Goal: Transaction & Acquisition: Purchase product/service

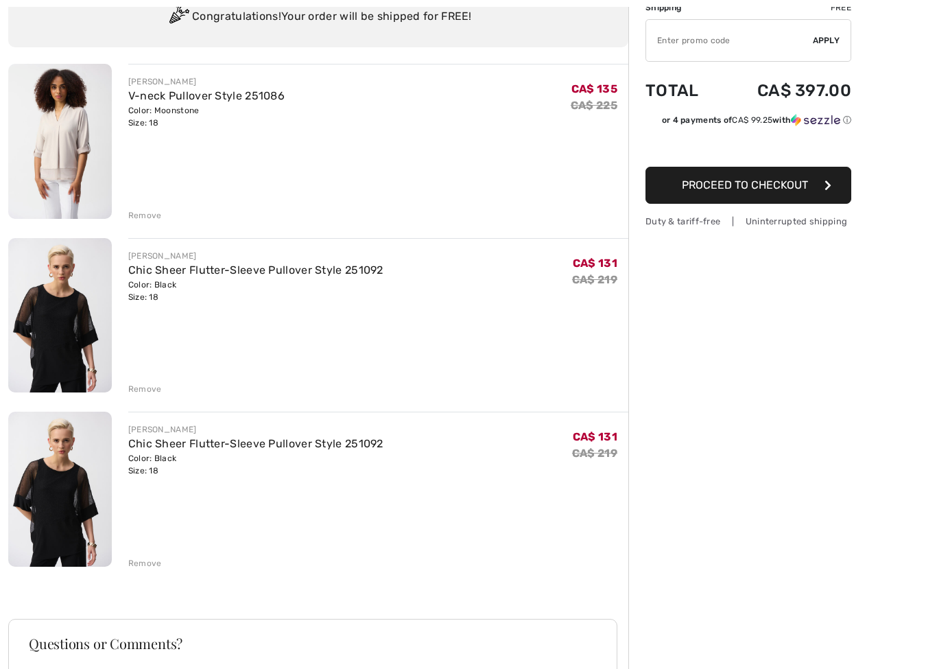
scroll to position [118, 0]
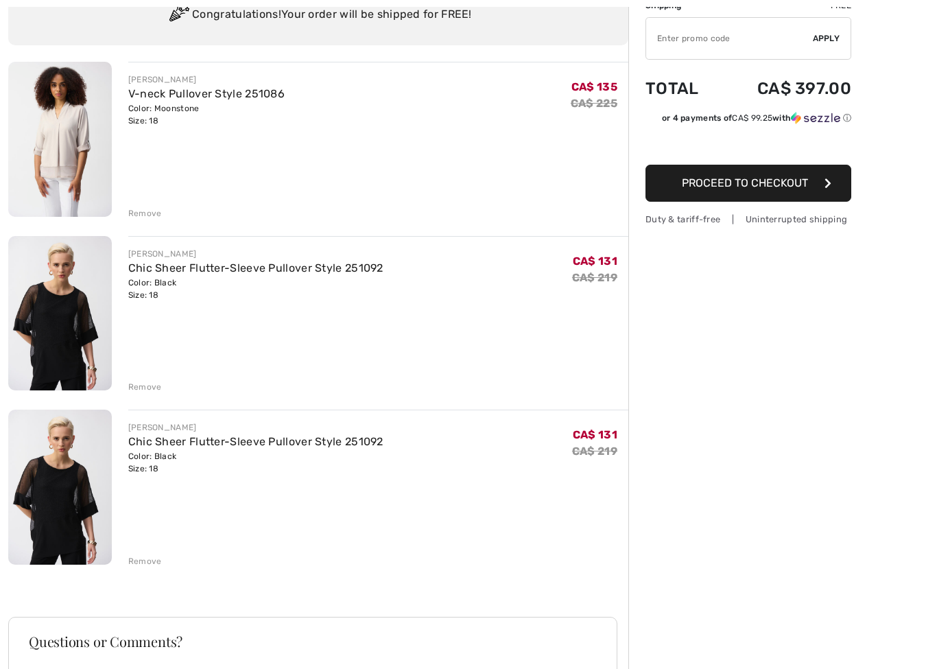
click at [128, 571] on div "JOSEPH RIBKOFF V-neck Pullover Style 251086 Color: Moonstone Size: 18 Final Sal…" at bounding box center [318, 459] width 620 height 795
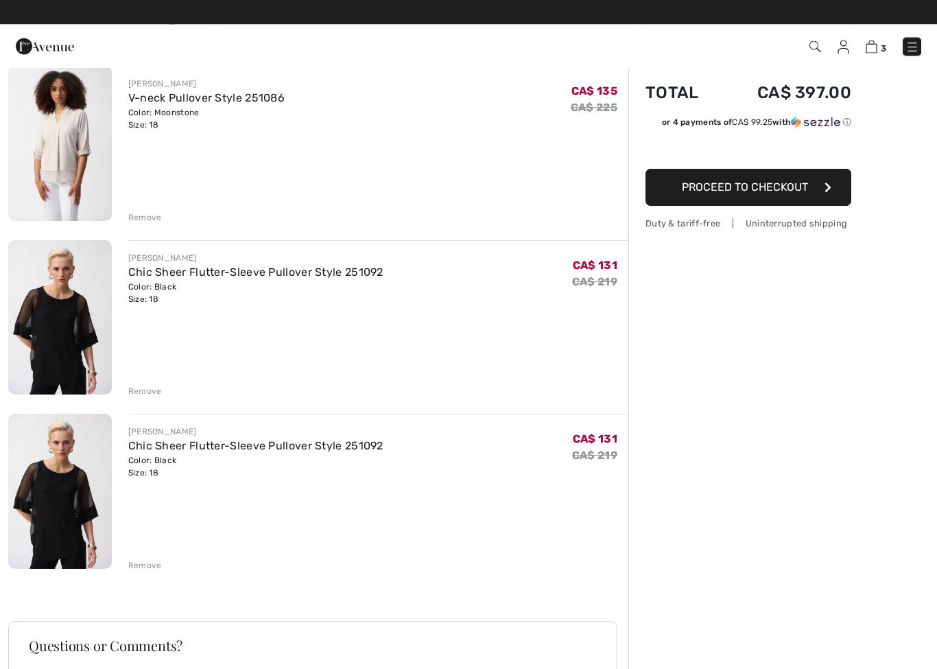
scroll to position [110, 0]
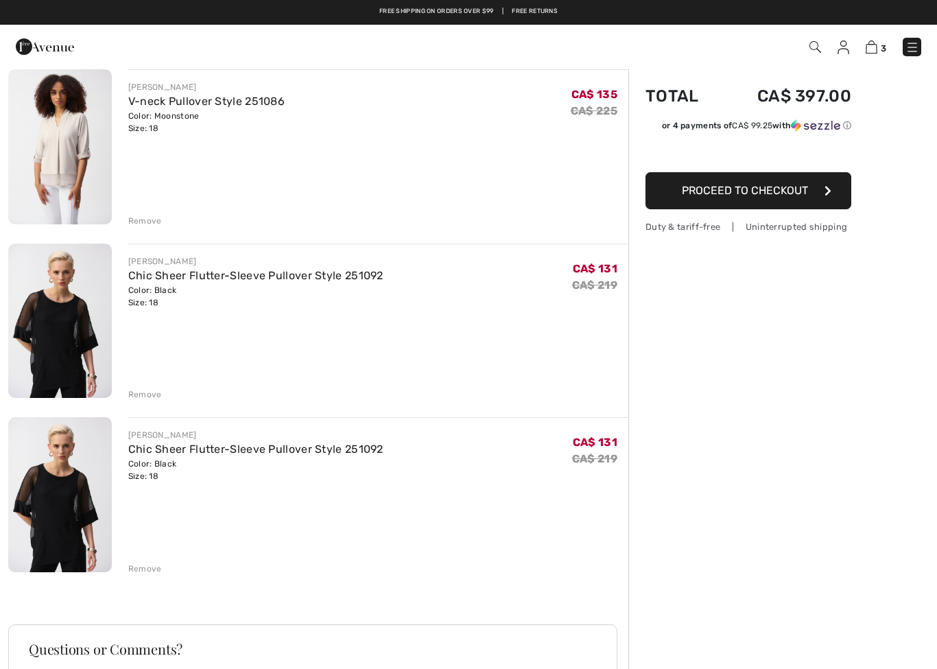
click at [62, 513] on img at bounding box center [60, 494] width 104 height 155
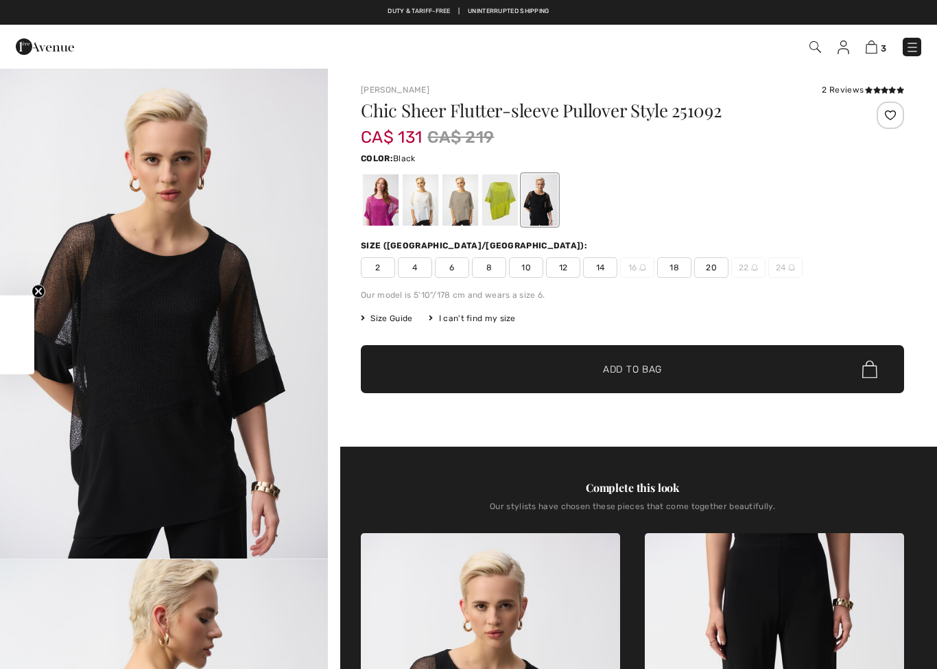
checkbox input "true"
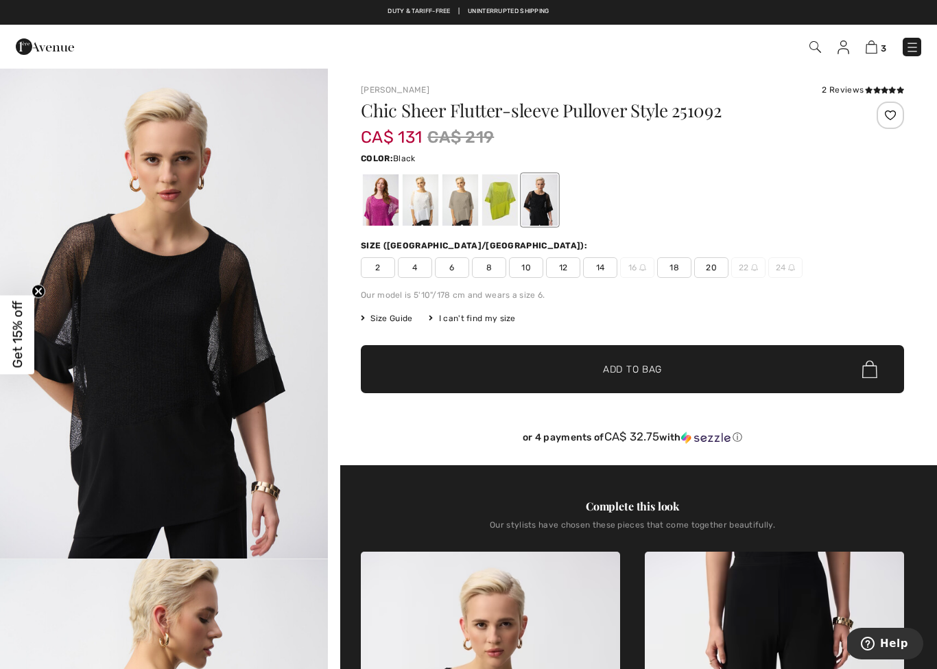
click at [877, 46] on img at bounding box center [872, 46] width 12 height 13
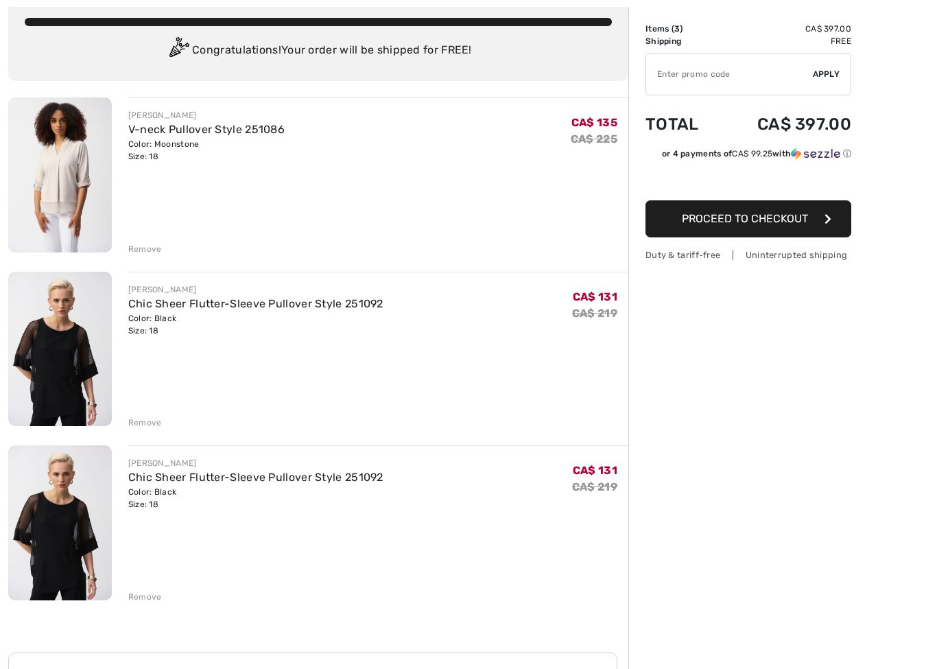
scroll to position [86, 0]
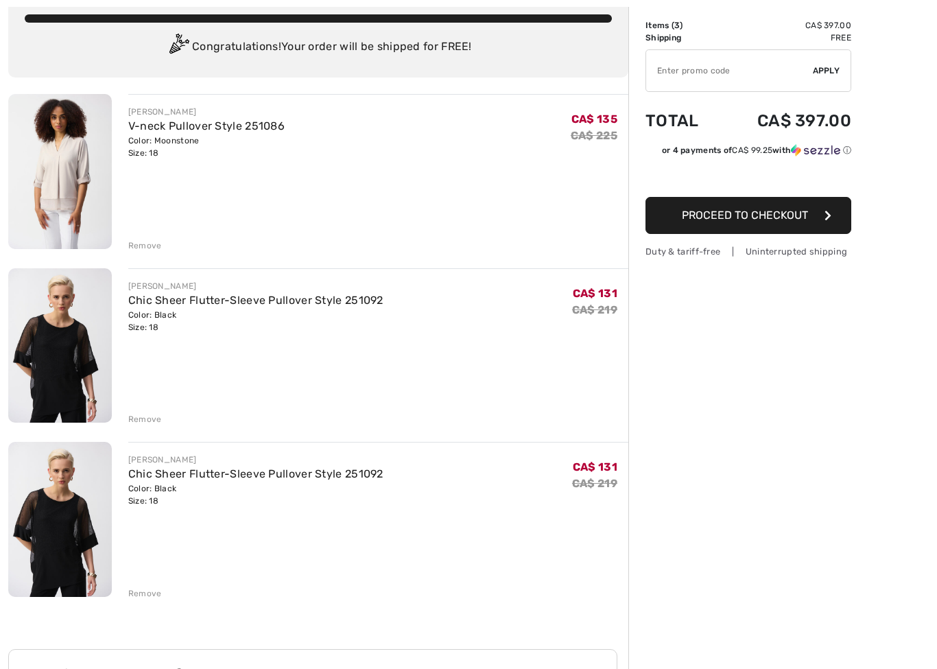
click at [141, 604] on div "JOSEPH RIBKOFF V-neck Pullover Style 251086 Color: Moonstone Size: 18 Final Sal…" at bounding box center [318, 491] width 620 height 795
click at [145, 598] on div "Remove" at bounding box center [145, 593] width 34 height 12
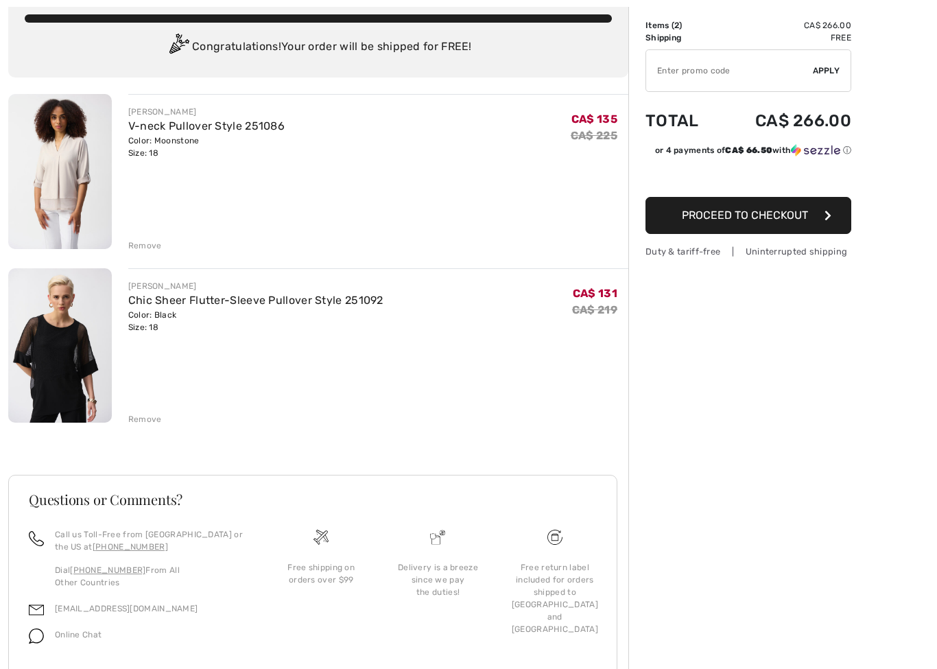
click at [45, 200] on img at bounding box center [60, 171] width 104 height 155
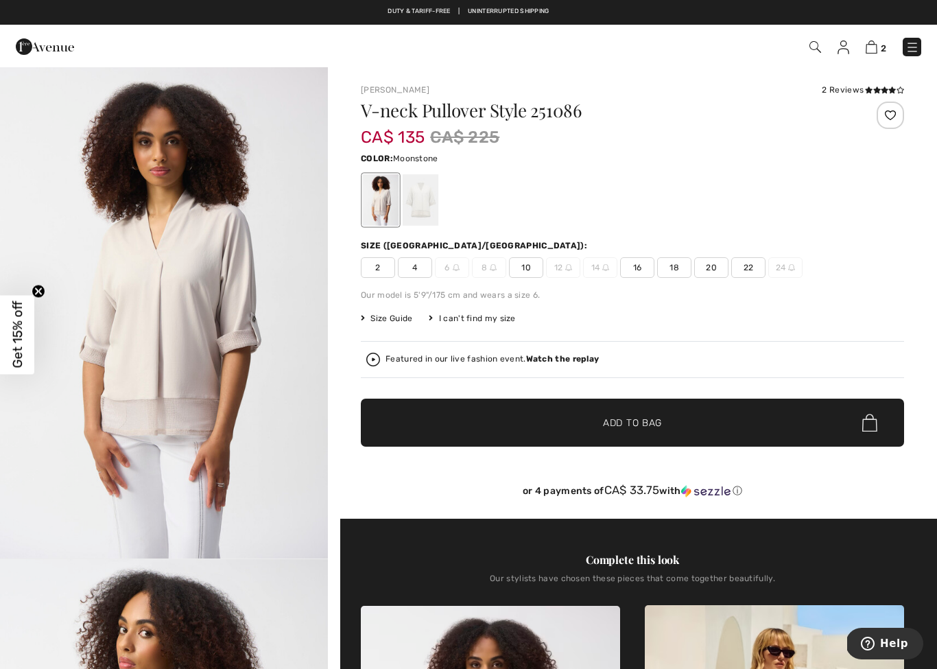
click at [129, 316] on img "1 / 5" at bounding box center [164, 312] width 328 height 491
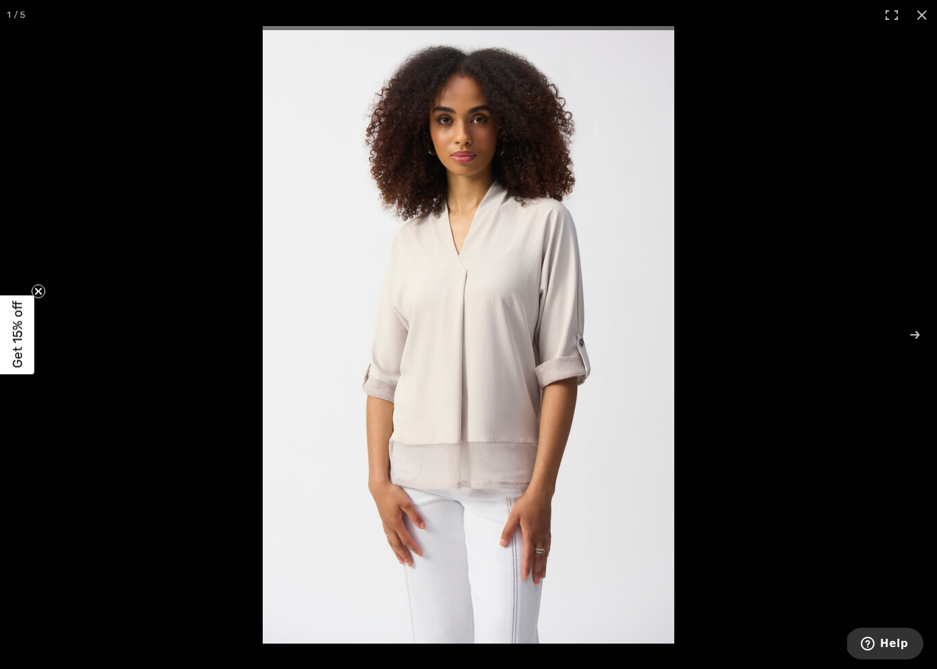
click at [1, 326] on span "Get 15% off" at bounding box center [17, 334] width 34 height 79
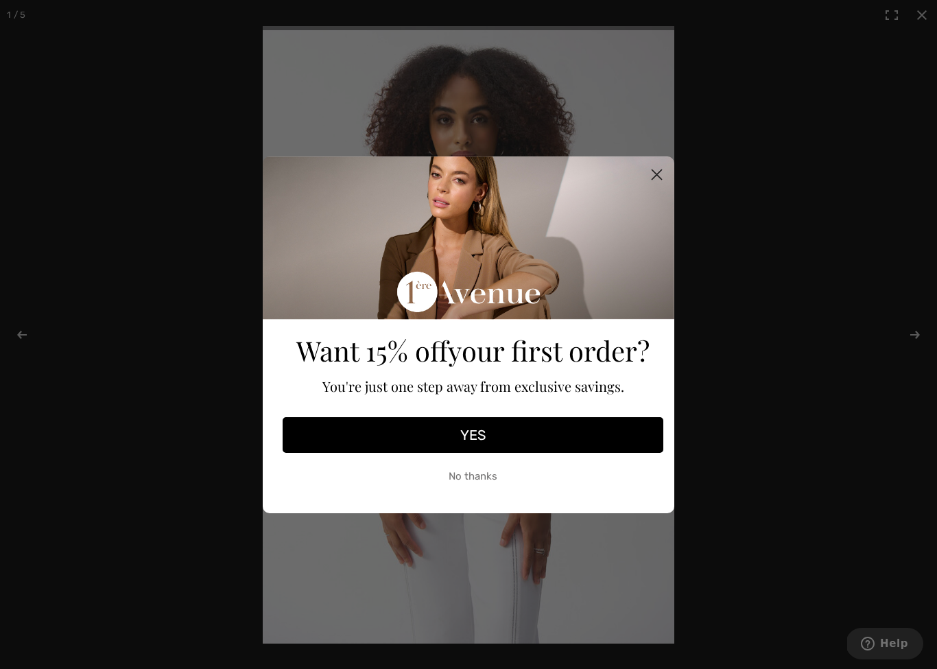
click at [472, 443] on button "YES" at bounding box center [473, 435] width 381 height 36
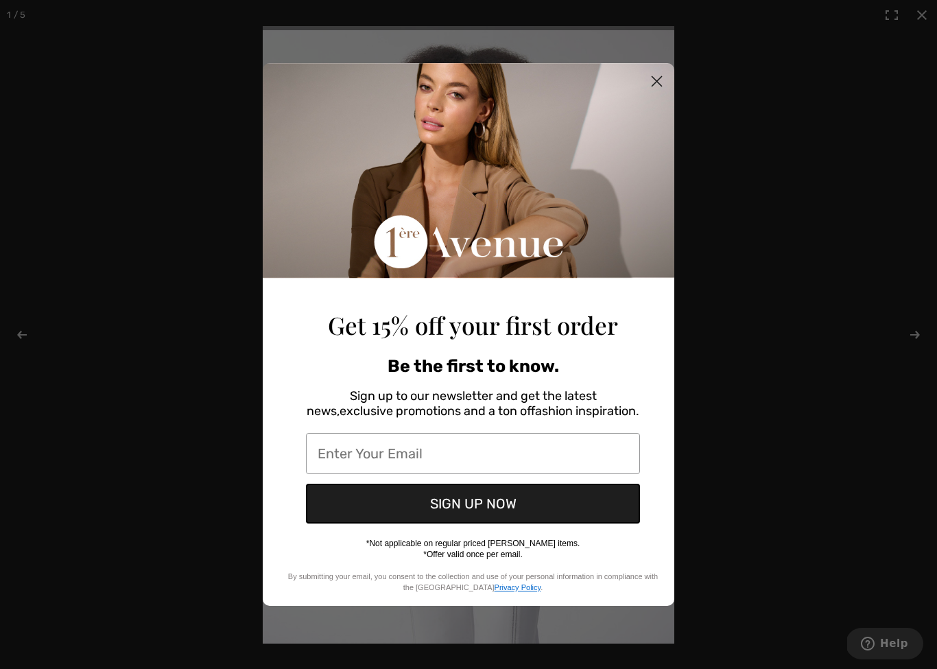
click at [431, 457] on input "Enter Your Email" at bounding box center [473, 453] width 334 height 41
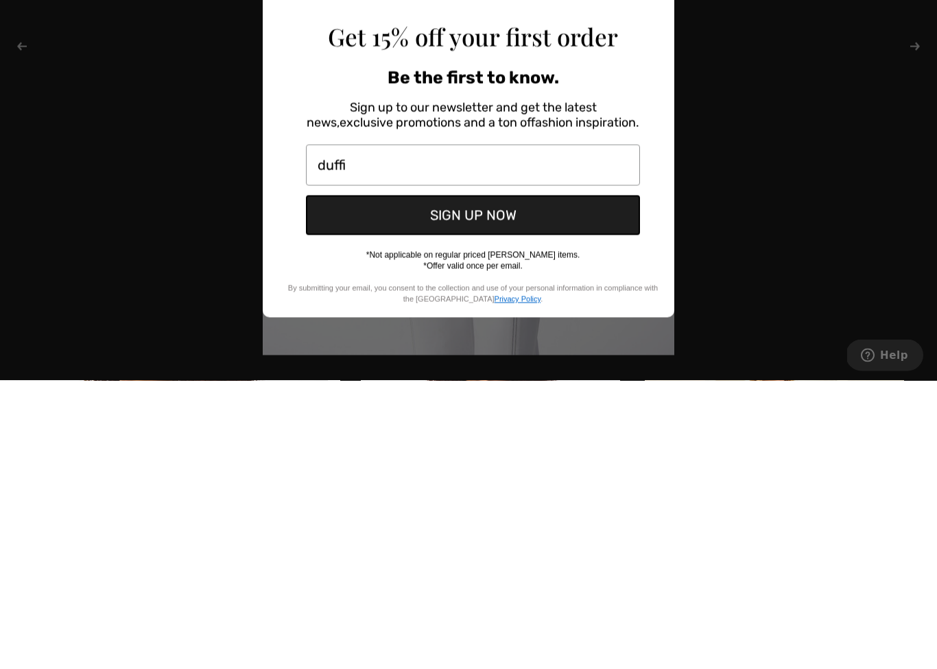
type input "duffiè"
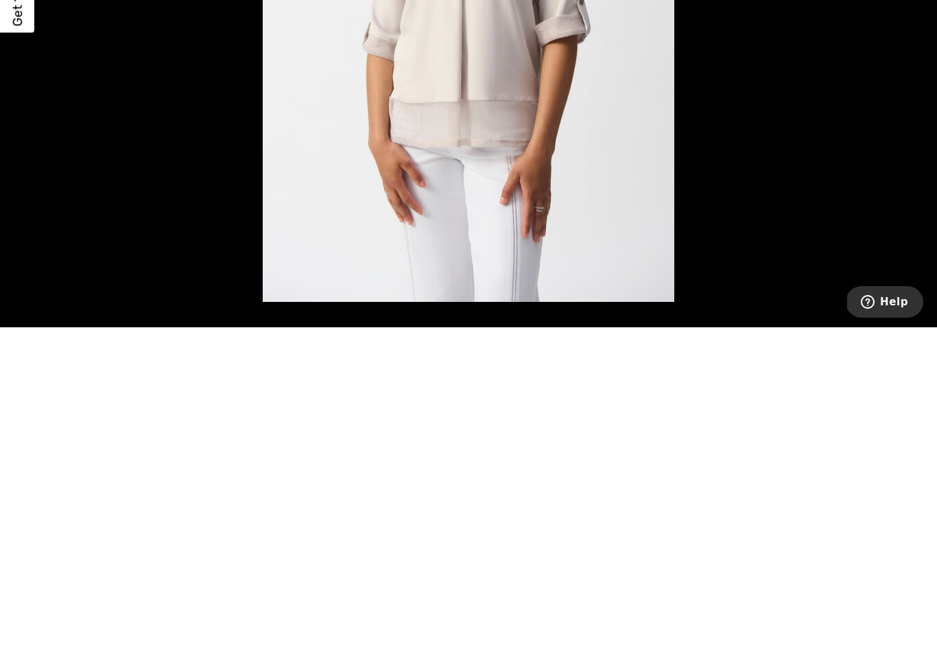
scroll to position [497, 0]
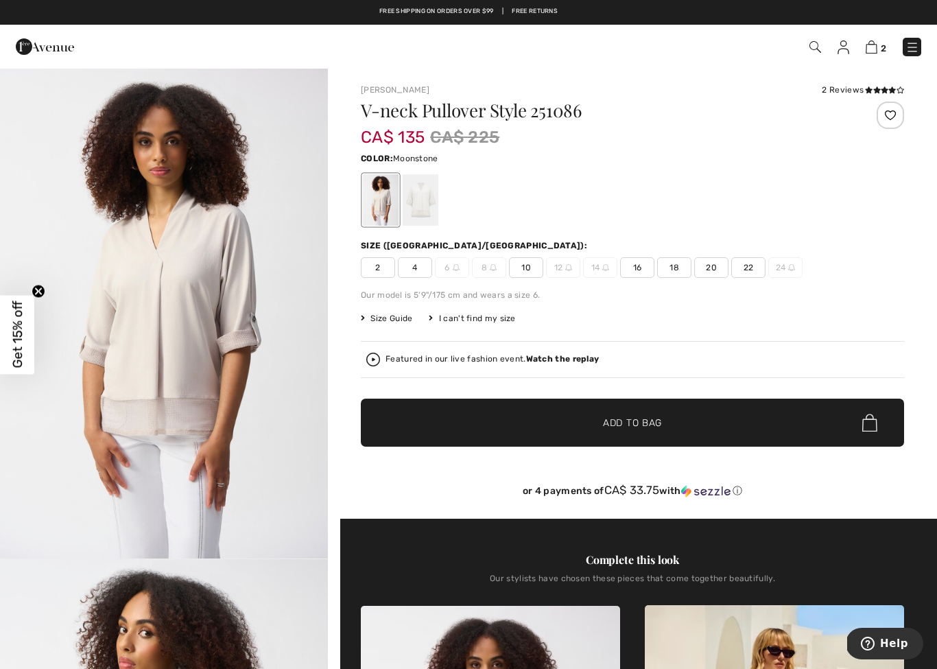
click at [871, 51] on img at bounding box center [872, 46] width 12 height 13
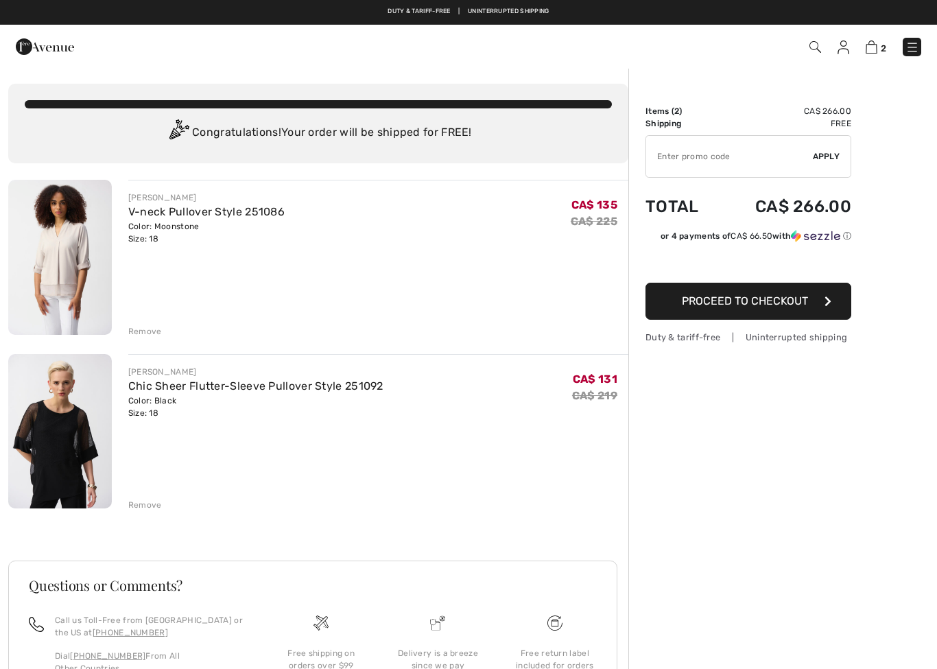
click at [131, 512] on div "[PERSON_NAME] V-neck Pullover Style 251086 Color: Moonstone Size: 18 Final Sale…" at bounding box center [318, 490] width 620 height 621
click at [128, 510] on div "Remove" at bounding box center [145, 505] width 34 height 12
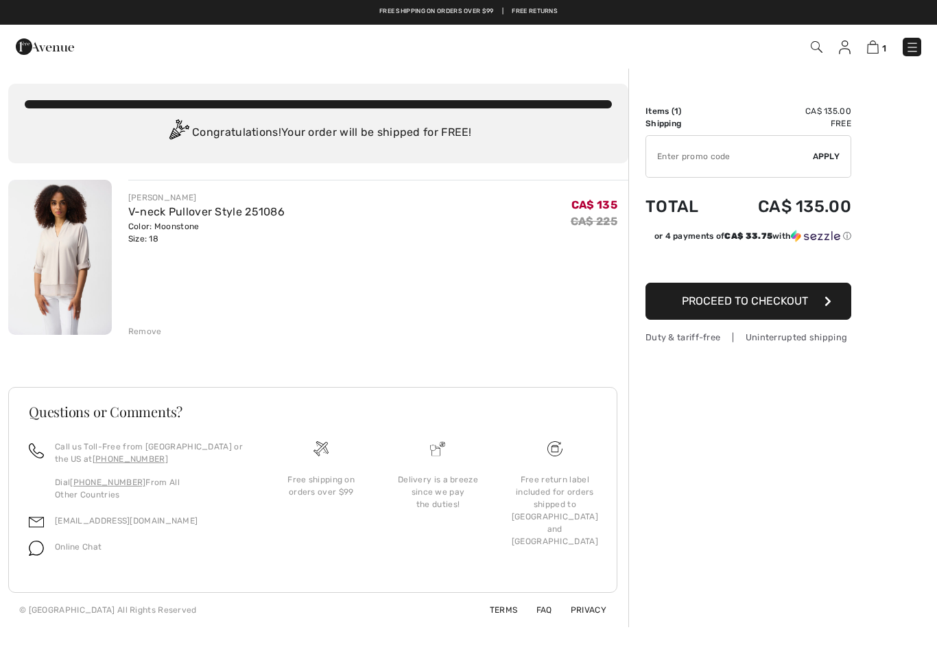
click at [801, 161] on input "TEXT" at bounding box center [729, 156] width 167 height 41
click at [455, 276] on div "JOSEPH RIBKOFF V-neck Pullover Style 251086 Color: Moonstone Size: 18 Final Sal…" at bounding box center [378, 259] width 500 height 158
click at [807, 154] on input "TEXT" at bounding box center [729, 156] width 167 height 41
click at [853, 156] on div "Order Summary Details Items ( 1 ) CA$ 135.00 Promo code CA$ 0.00 Shipping Free …" at bounding box center [782, 347] width 309 height 560
click at [826, 160] on span "Apply" at bounding box center [826, 156] width 27 height 12
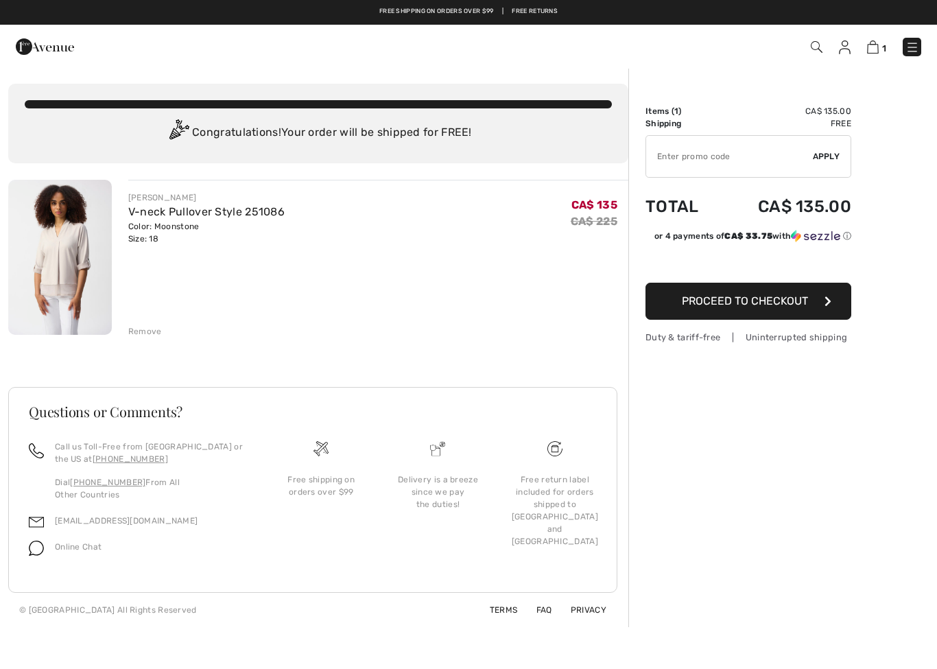
click at [709, 306] on span "Proceed to Checkout" at bounding box center [745, 300] width 126 height 13
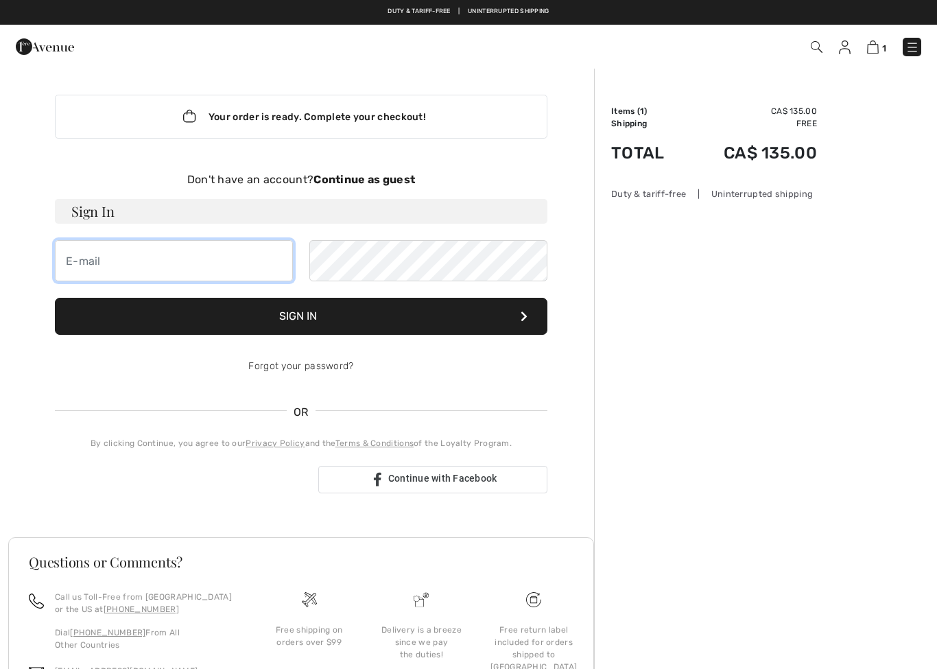
click at [118, 266] on input "email" at bounding box center [174, 260] width 238 height 41
type input "dufourtc"
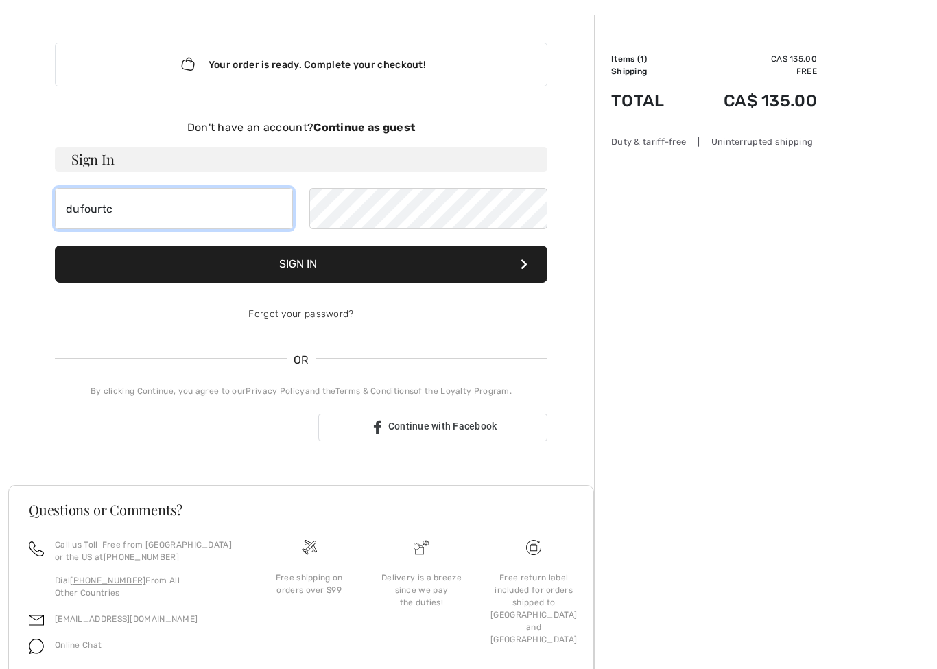
scroll to position [51, 0]
